Goal: Navigation & Orientation: Find specific page/section

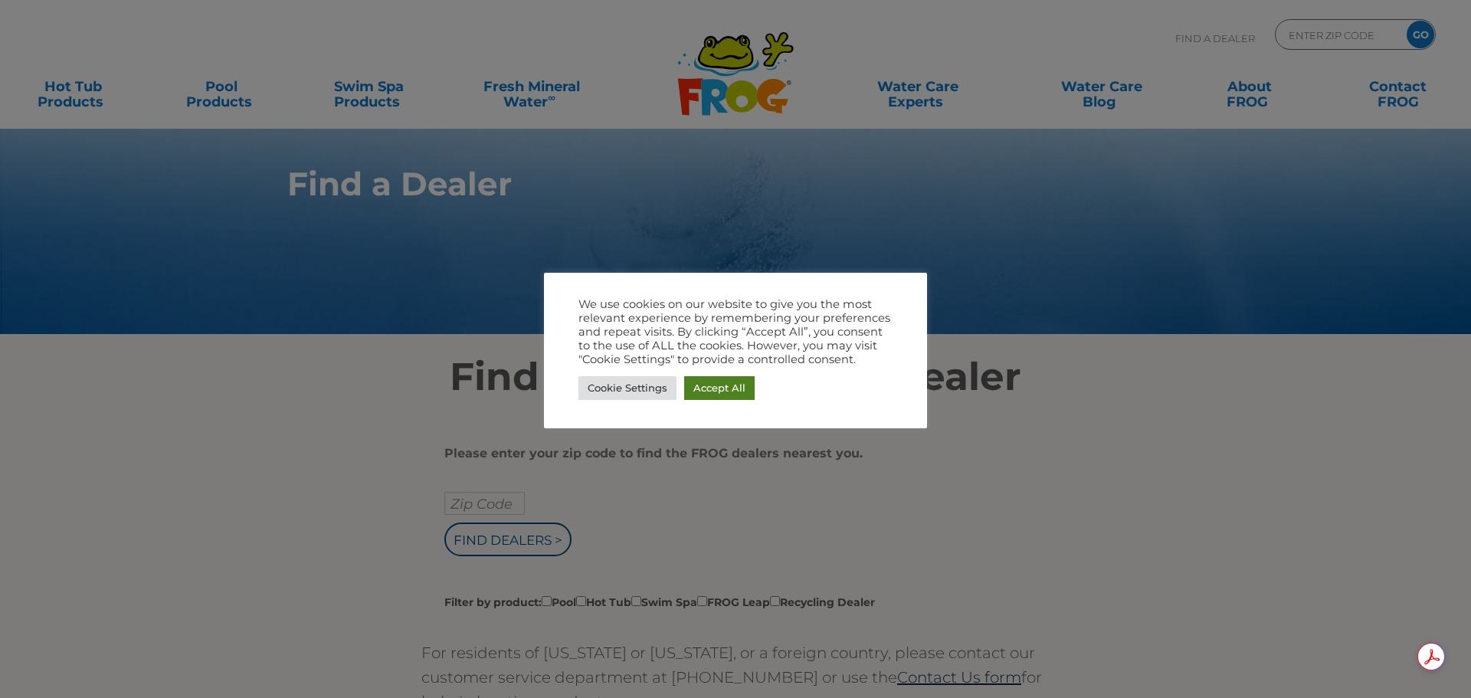
click at [715, 385] on link "Accept All" at bounding box center [719, 388] width 70 height 24
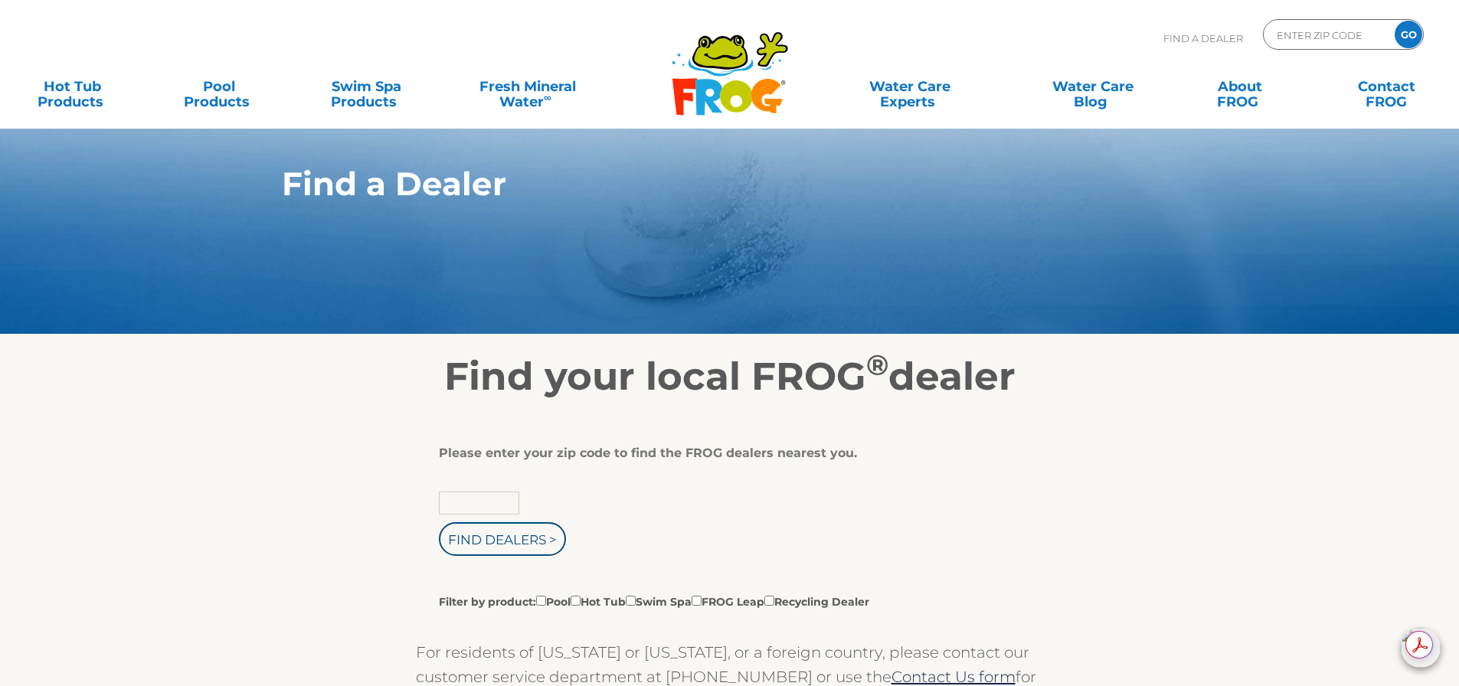
click at [485, 503] on input "text" at bounding box center [479, 503] width 80 height 23
type input "60014"
click at [581, 601] on input "Filter by product: Pool Hot Tub Swim Spa FROG Leap Recycling Dealer" at bounding box center [576, 601] width 10 height 10
checkbox input "true"
click at [506, 541] on input "Find Dealers >" at bounding box center [502, 539] width 127 height 34
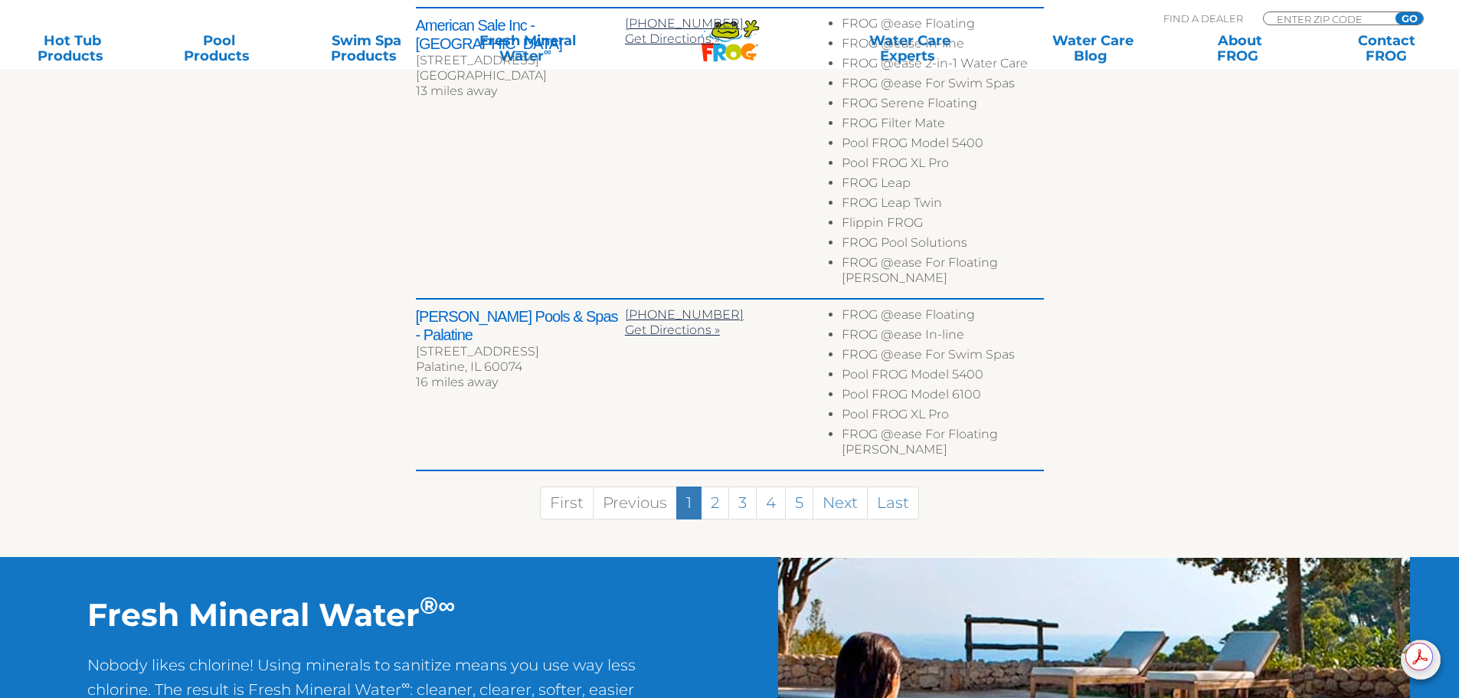
scroll to position [766, 0]
